Goal: Check status: Verify the current state of an ongoing process or item

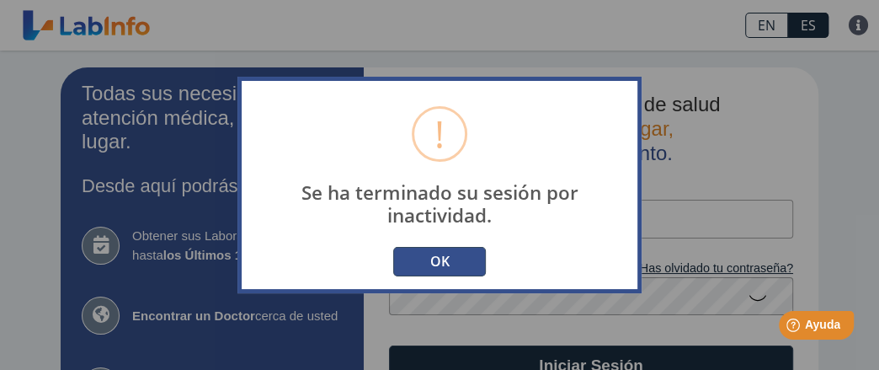
scroll to position [286, 0]
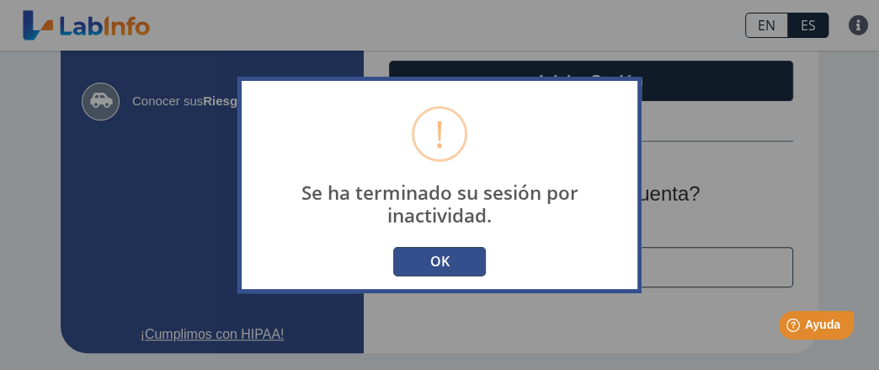
click at [448, 268] on button "OK" at bounding box center [439, 261] width 93 height 29
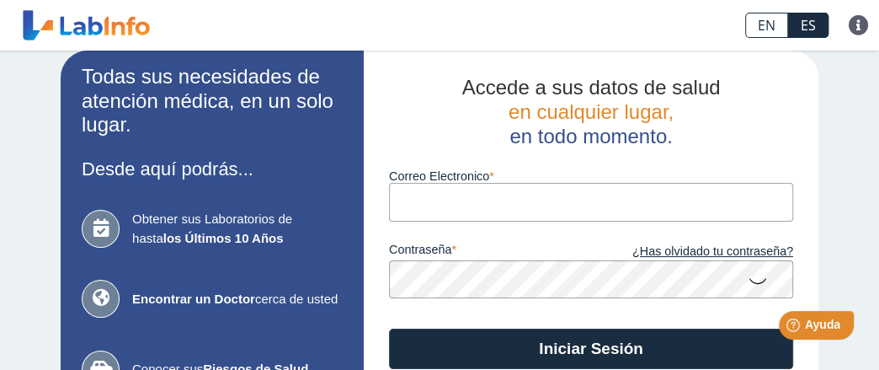
scroll to position [0, 0]
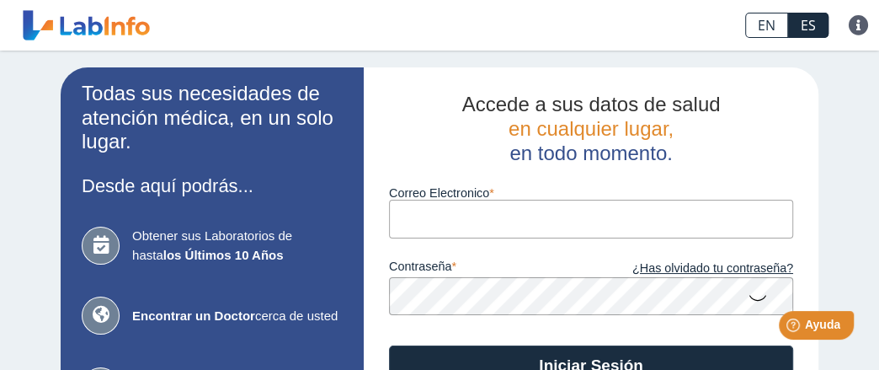
click at [585, 216] on input "Correo Electronico" at bounding box center [591, 219] width 404 height 38
type input "[EMAIL_ADDRESS][DOMAIN_NAME]"
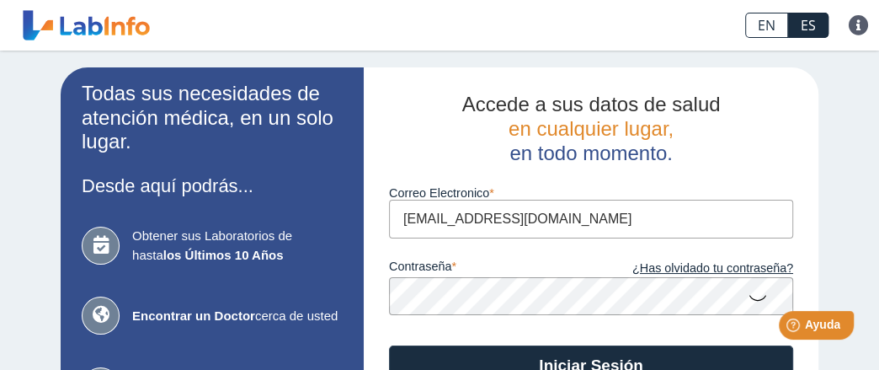
scroll to position [168, 0]
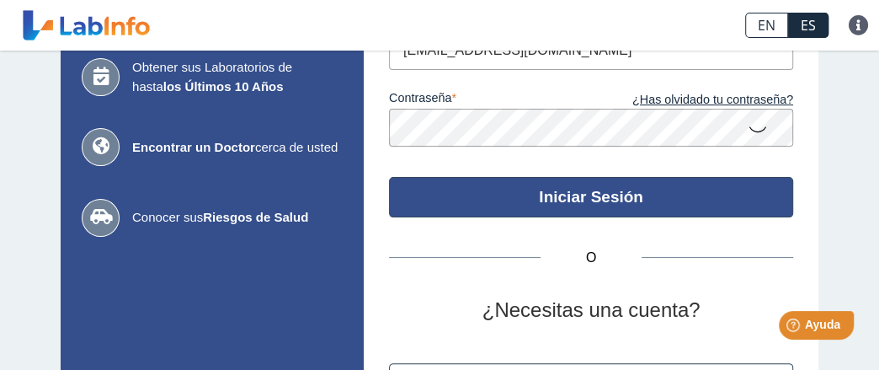
click at [598, 195] on button "Iniciar Sesión" at bounding box center [591, 197] width 404 height 40
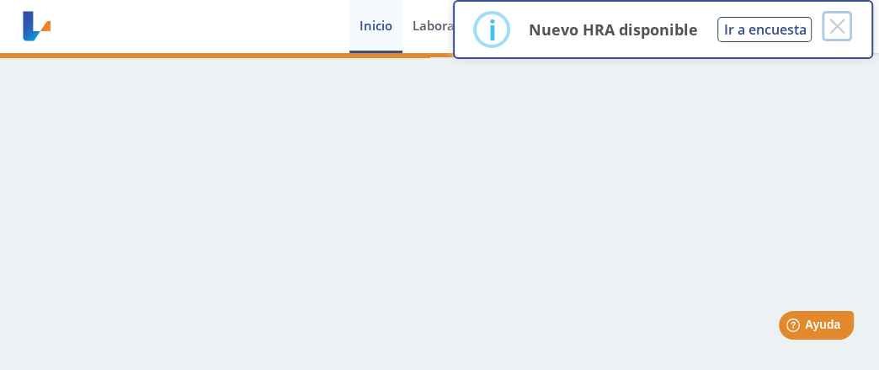
click at [842, 24] on button "×" at bounding box center [837, 26] width 30 height 30
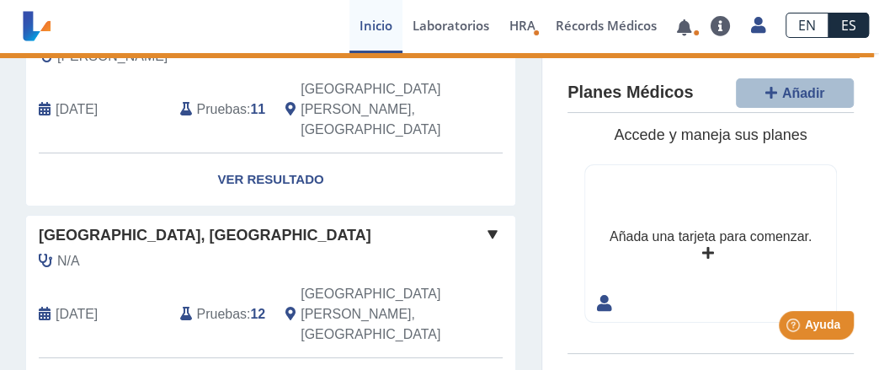
scroll to position [84, 0]
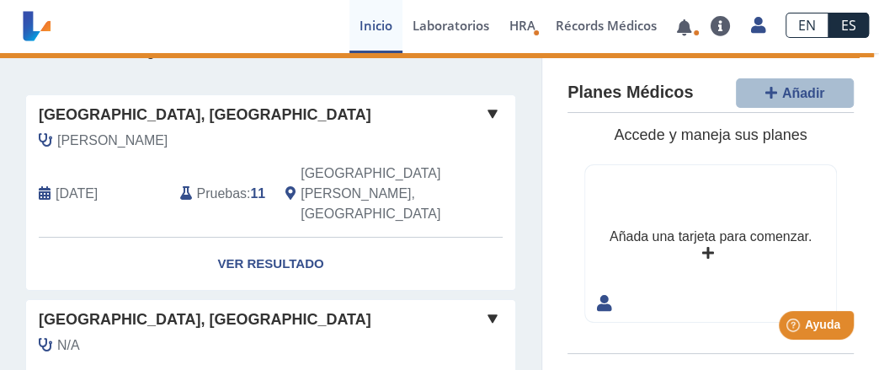
click at [263, 238] on link "Ver Resultado" at bounding box center [270, 264] width 489 height 53
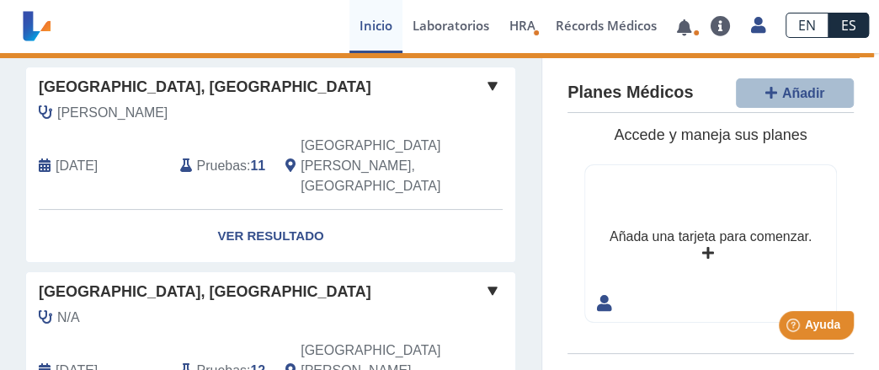
scroll to position [0, 0]
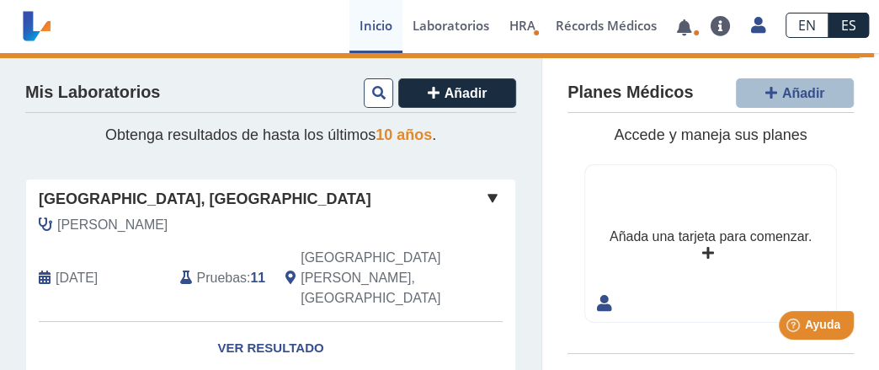
click at [483, 201] on span at bounding box center [493, 198] width 20 height 20
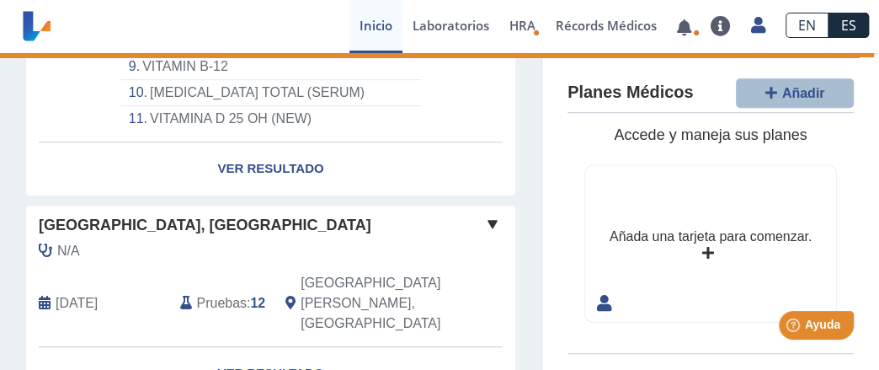
scroll to position [421, 0]
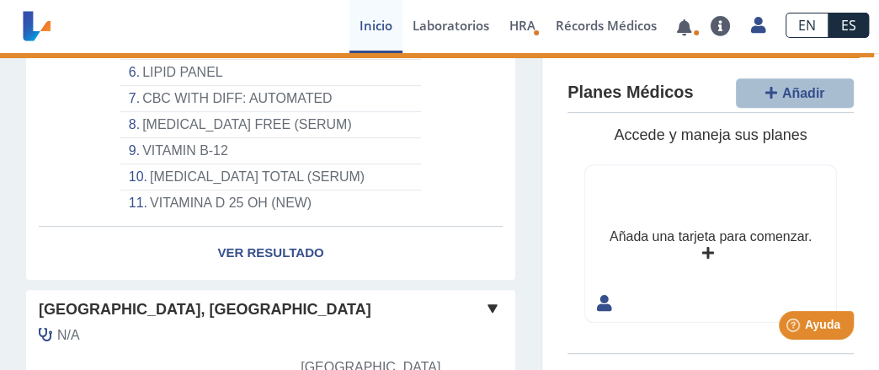
click at [277, 227] on link "Ver Resultado" at bounding box center [270, 253] width 489 height 53
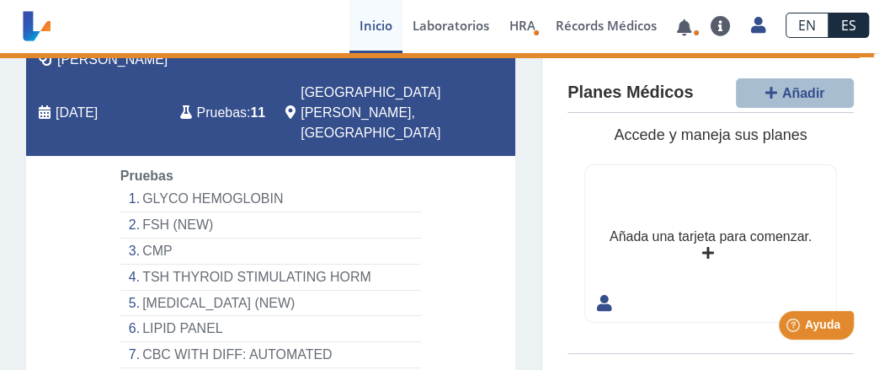
scroll to position [168, 0]
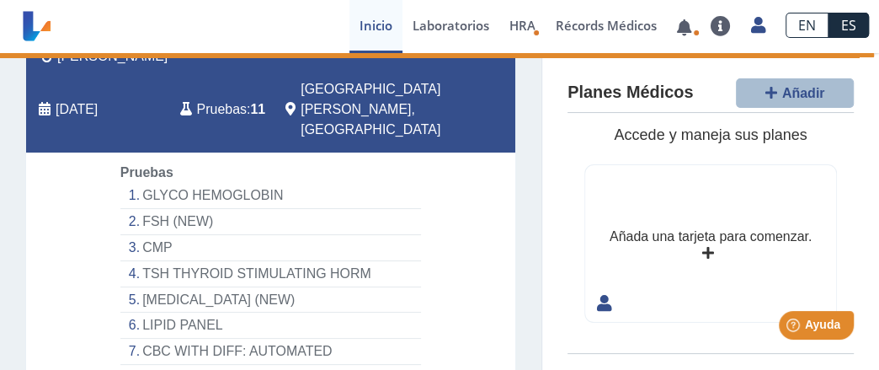
click at [197, 183] on li "GLYCO HEMOGLOBIN" at bounding box center [270, 196] width 301 height 26
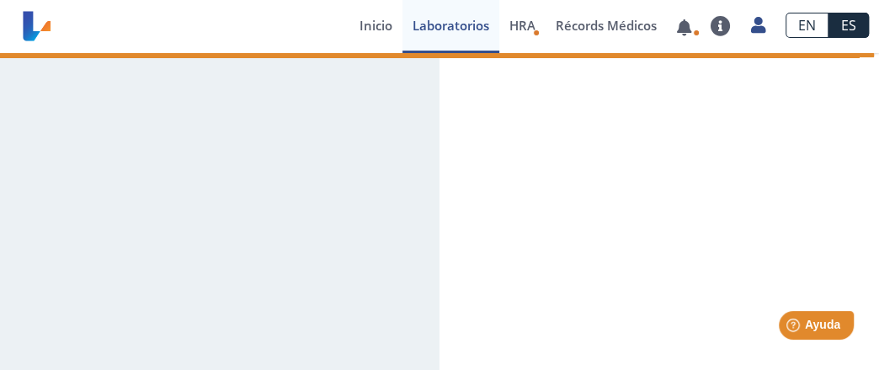
select select "**********"
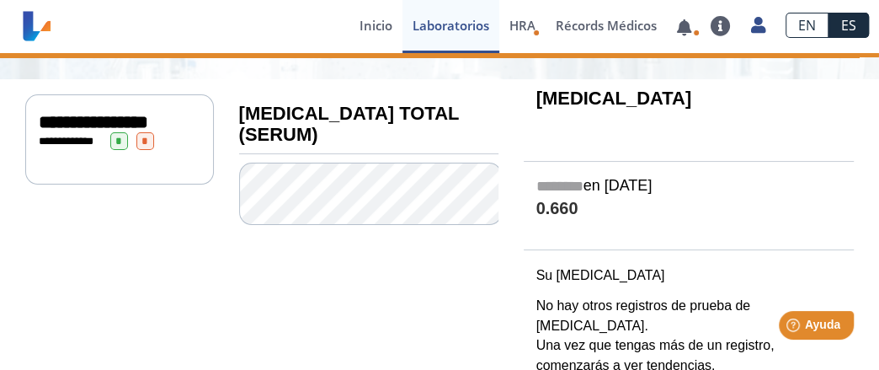
scroll to position [168, 0]
